Goal: Task Accomplishment & Management: Complete application form

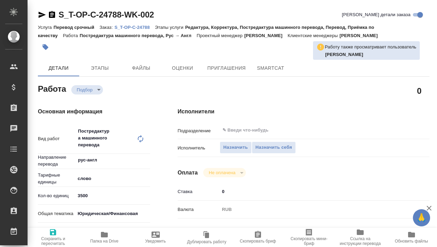
type textarea "x"
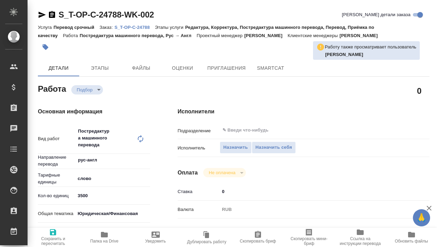
type textarea "x"
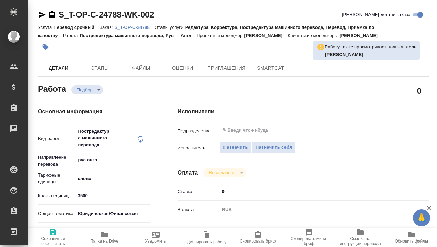
type textarea "x"
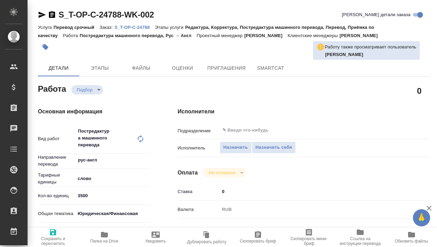
type textarea "x"
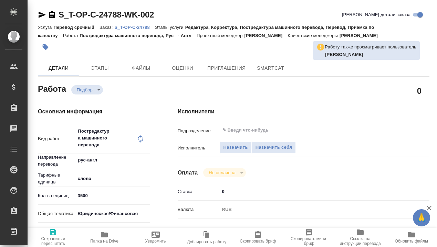
type textarea "x"
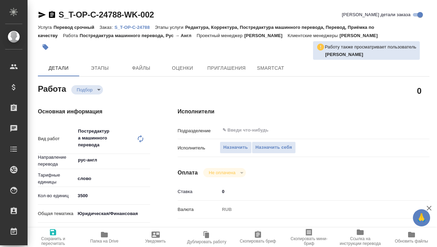
type textarea "x"
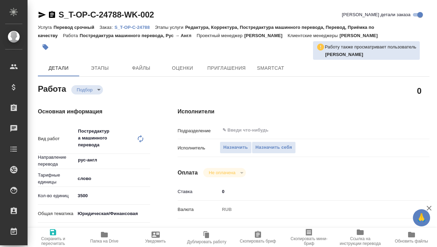
click at [100, 237] on span "Папка на Drive" at bounding box center [104, 237] width 43 height 13
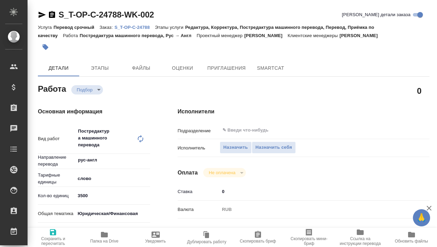
type textarea "x"
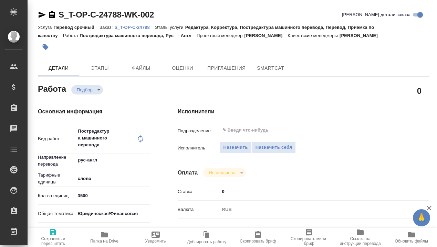
type textarea "x"
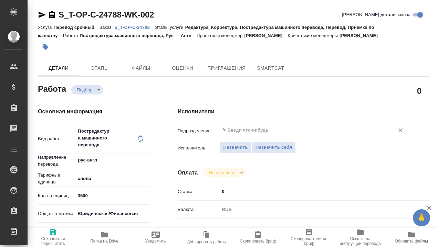
type textarea "x"
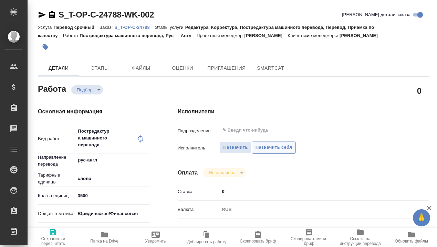
click at [279, 150] on span "Назначить себя" at bounding box center [273, 148] width 36 height 8
type textarea "x"
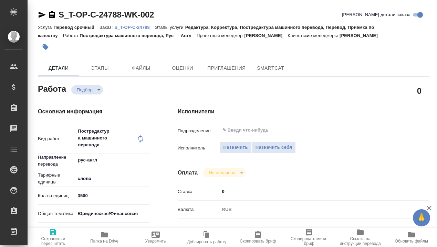
type textarea "x"
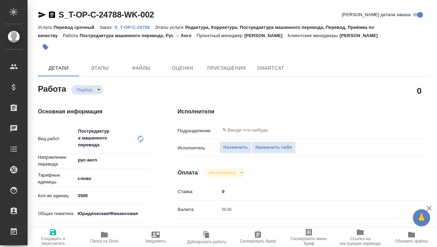
type textarea "x"
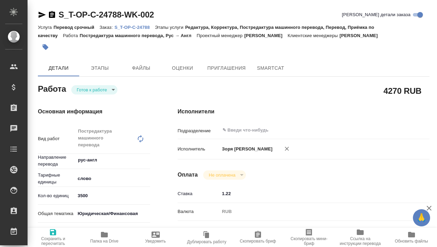
type textarea "x"
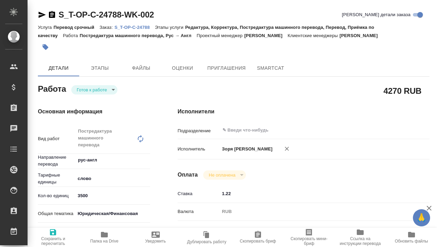
type textarea "x"
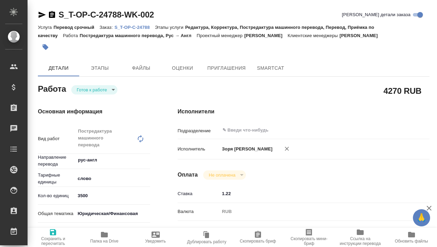
type textarea "x"
